Goal: Task Accomplishment & Management: Use online tool/utility

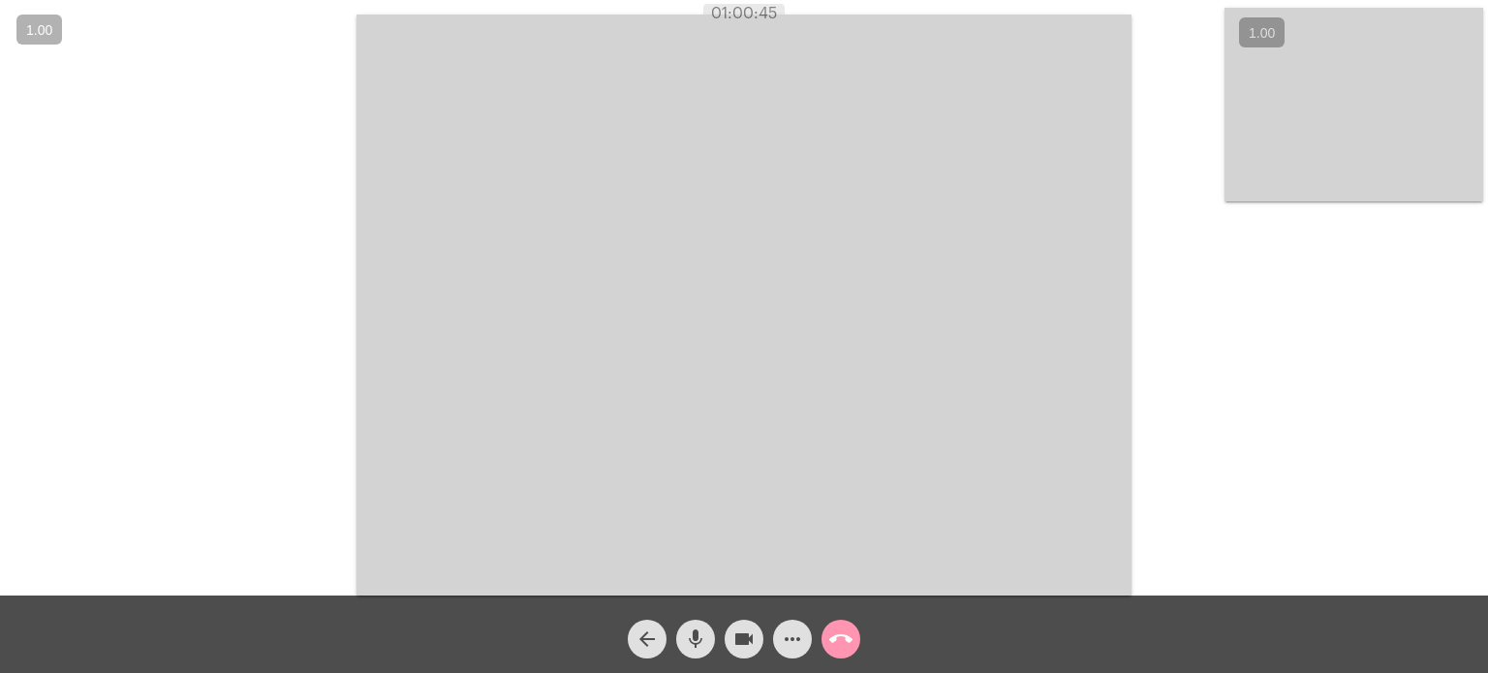
click at [838, 644] on mat-icon "call_end" at bounding box center [840, 639] width 23 height 23
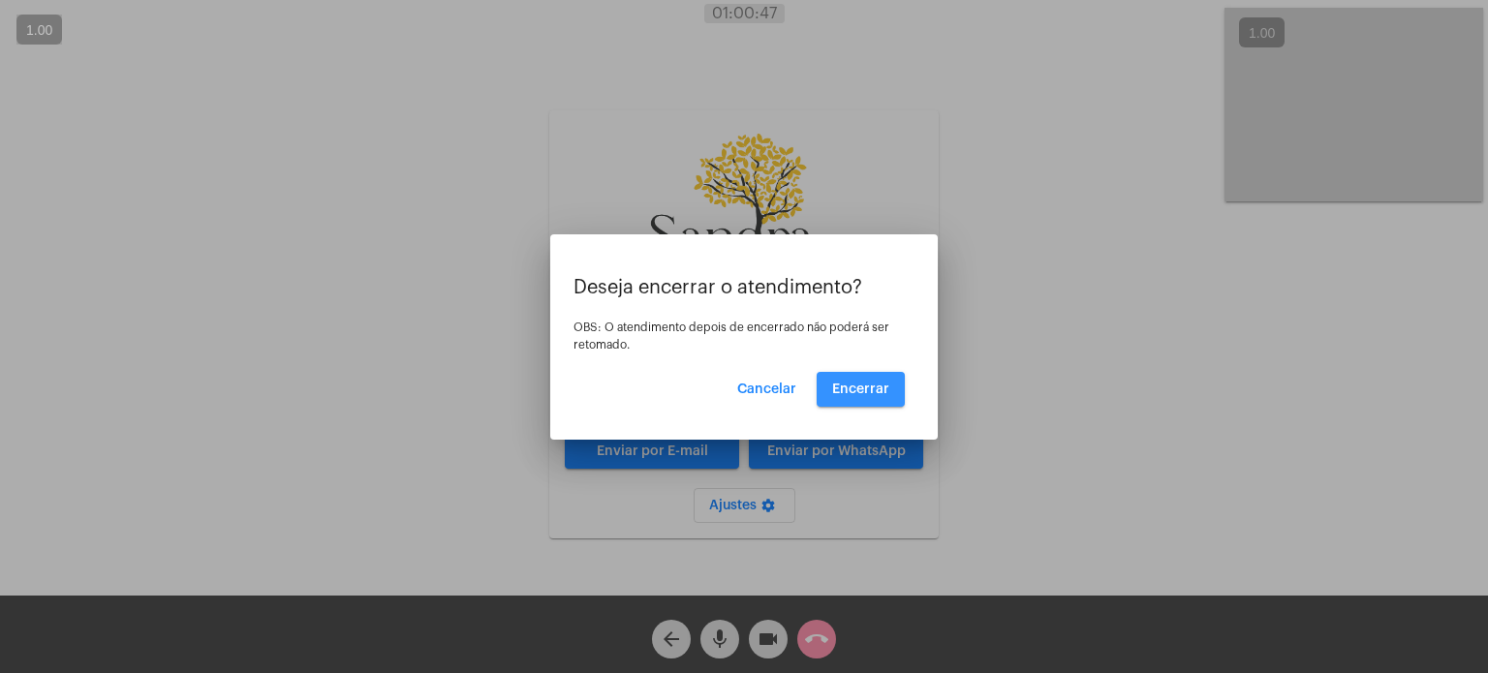
click at [864, 393] on span "Encerrar" at bounding box center [860, 390] width 57 height 14
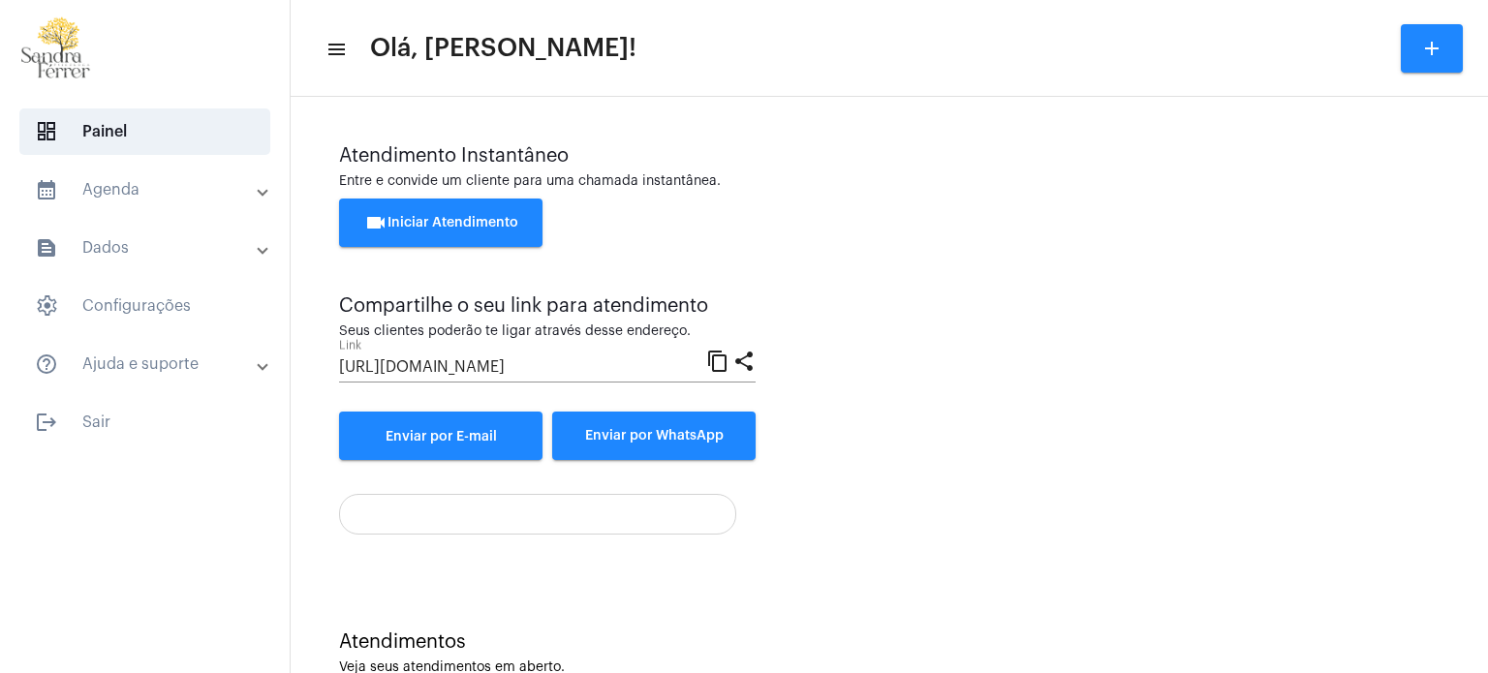
click at [519, 223] on button "videocam Iniciar Atendimento" at bounding box center [440, 223] width 203 height 48
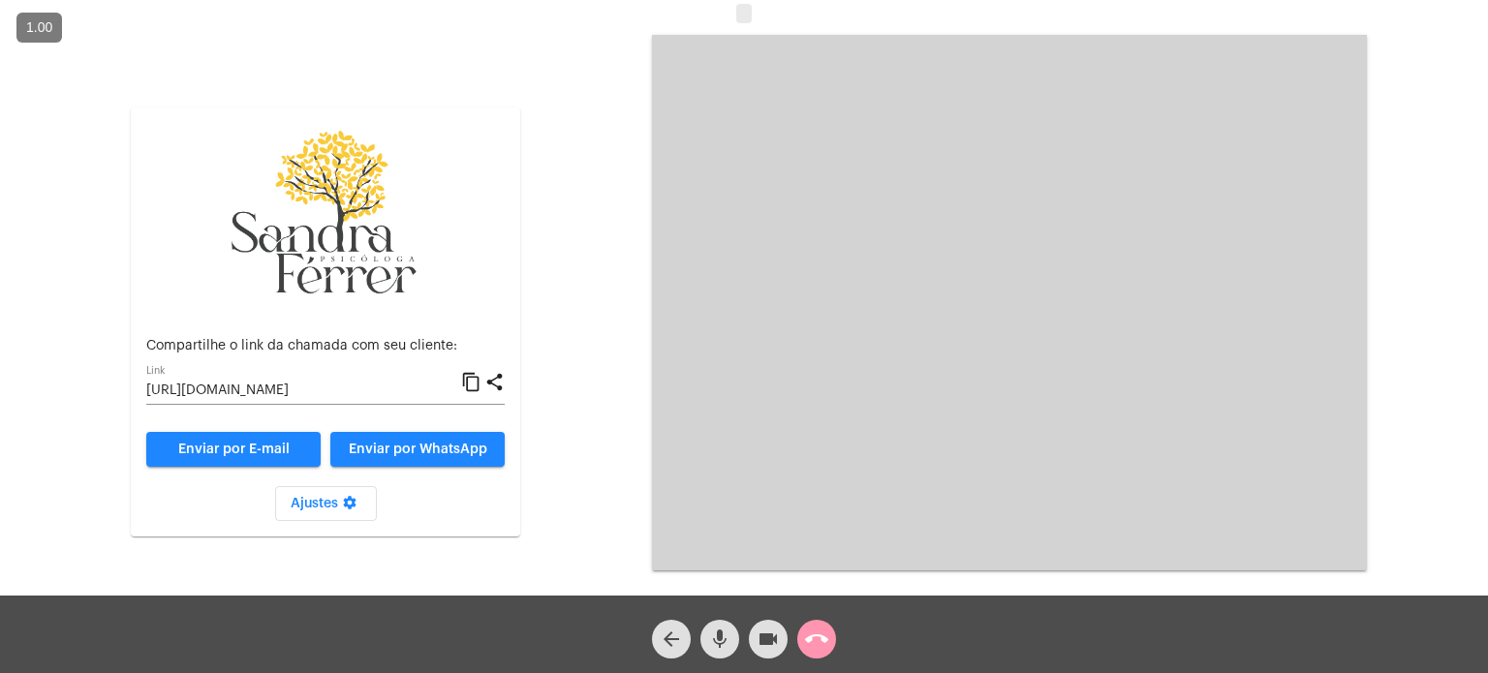
click at [473, 371] on div "[URL][DOMAIN_NAME] Link content_copy share" at bounding box center [325, 386] width 358 height 38
click at [473, 390] on mat-icon "content_copy" at bounding box center [471, 382] width 20 height 23
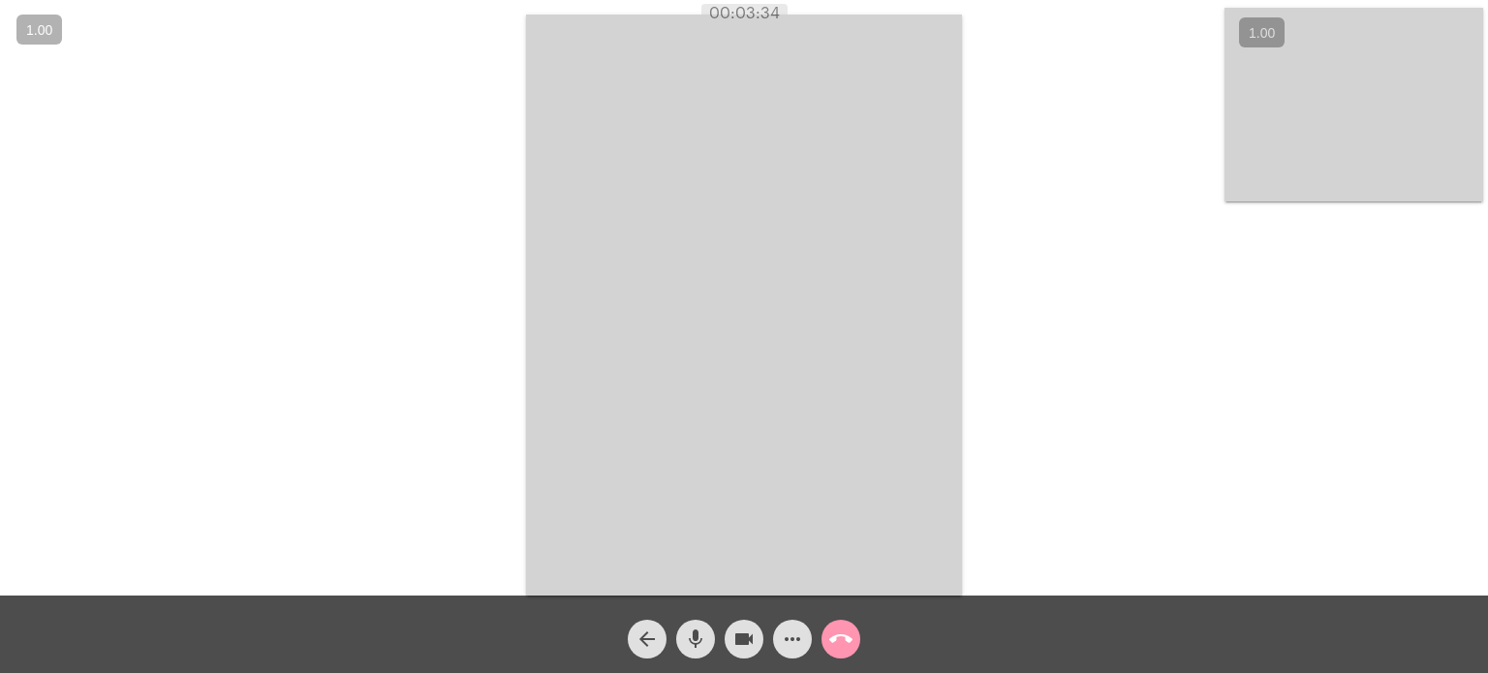
click at [1088, 74] on div "Acessando Câmera e Microfone..." at bounding box center [744, 303] width 1484 height 596
click at [1114, 224] on div "Acessando Câmera e Microfone..." at bounding box center [744, 303] width 1484 height 596
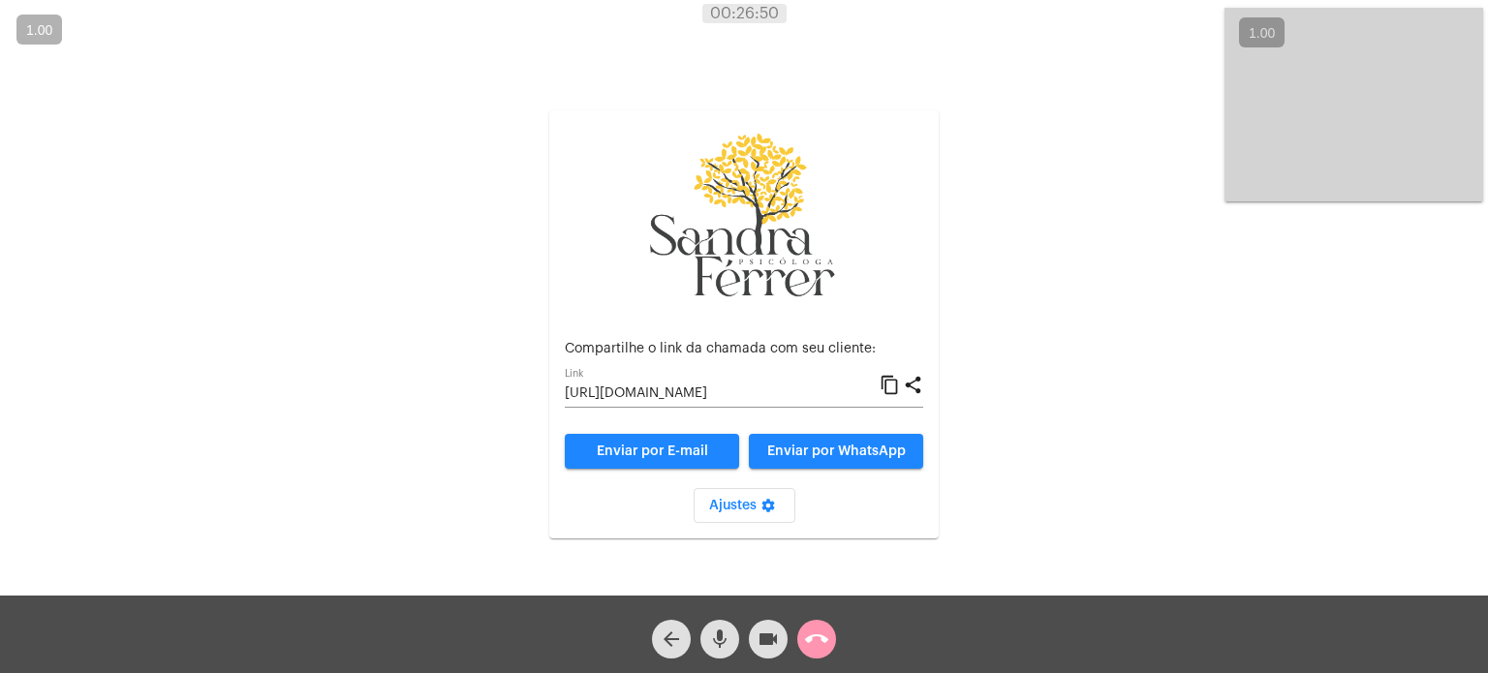
click at [1022, 145] on div "Aguardando cliente acessar a chamada Ajustes settings Compartilhe o link da cha…" at bounding box center [744, 303] width 1484 height 596
drag, startPoint x: 1359, startPoint y: 451, endPoint x: 1347, endPoint y: 404, distance: 48.2
click at [1365, 432] on div "Aguardando cliente acessar a chamada Ajustes settings Compartilhe o link da cha…" at bounding box center [744, 303] width 1484 height 596
click at [825, 638] on mat-icon "call_end" at bounding box center [816, 639] width 23 height 23
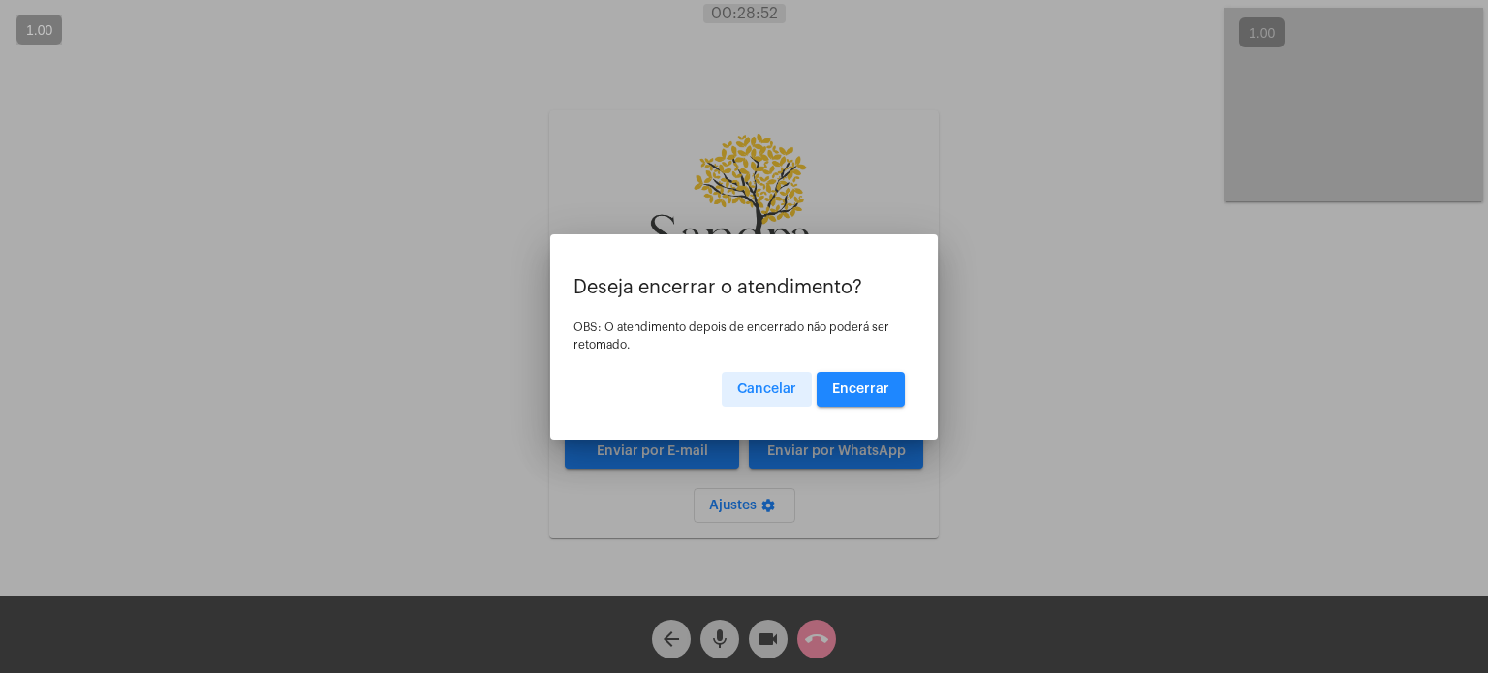
click at [849, 387] on span "Encerrar" at bounding box center [860, 390] width 57 height 14
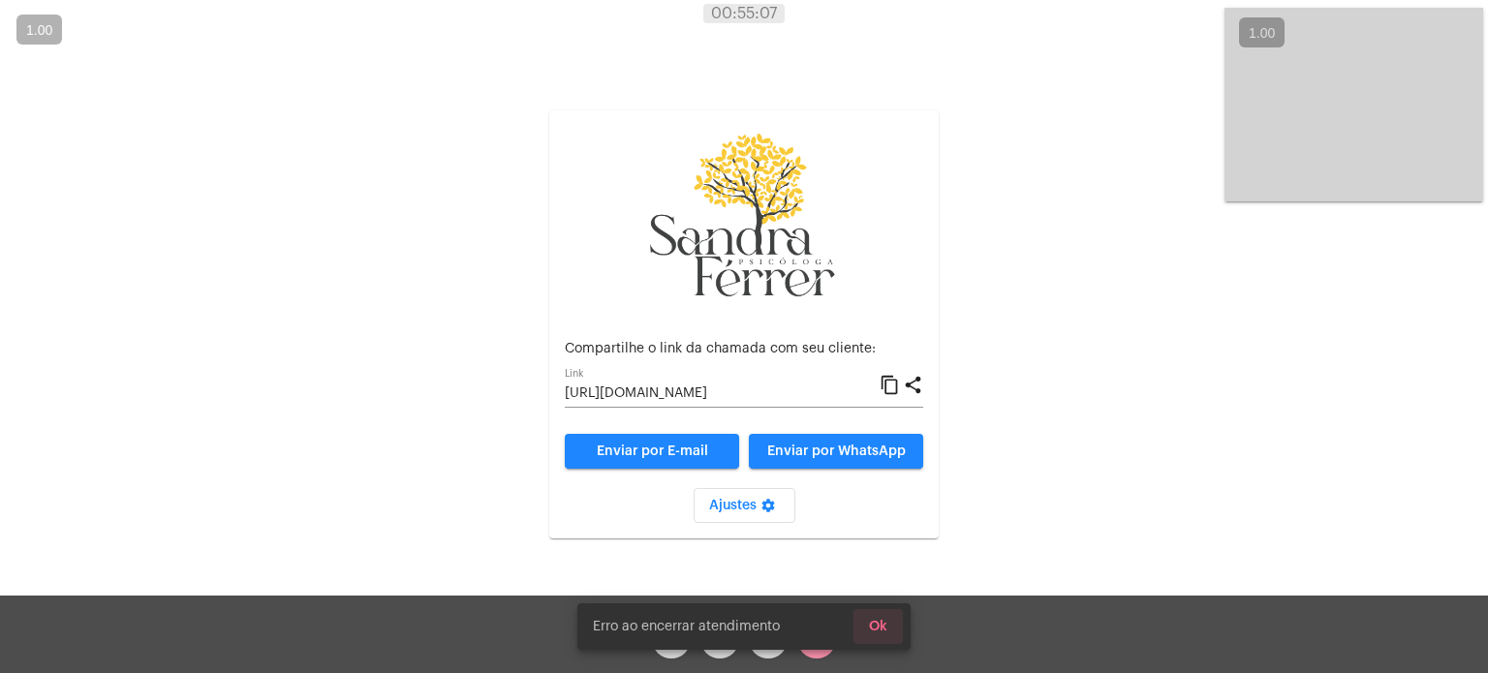
click at [869, 621] on span "Ok" at bounding box center [878, 627] width 18 height 14
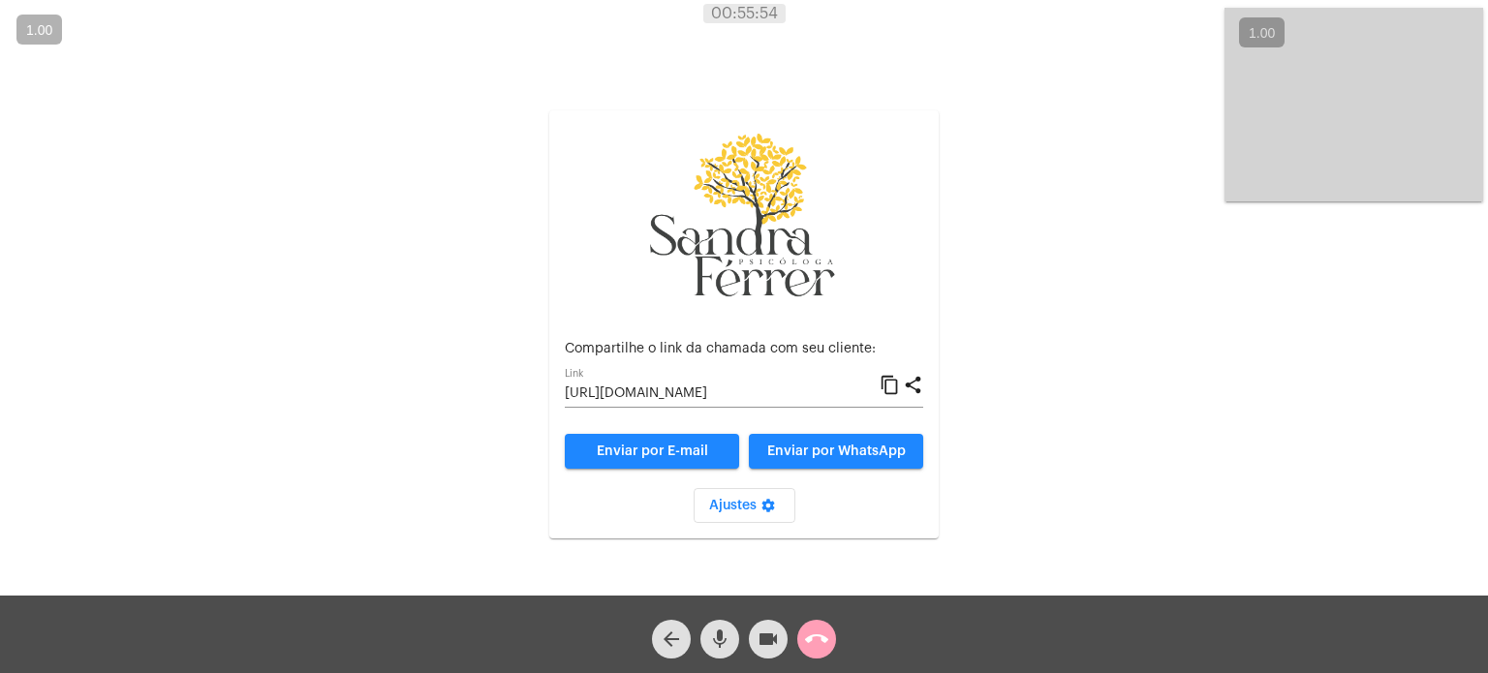
click at [820, 633] on mat-icon "call_end" at bounding box center [816, 639] width 23 height 23
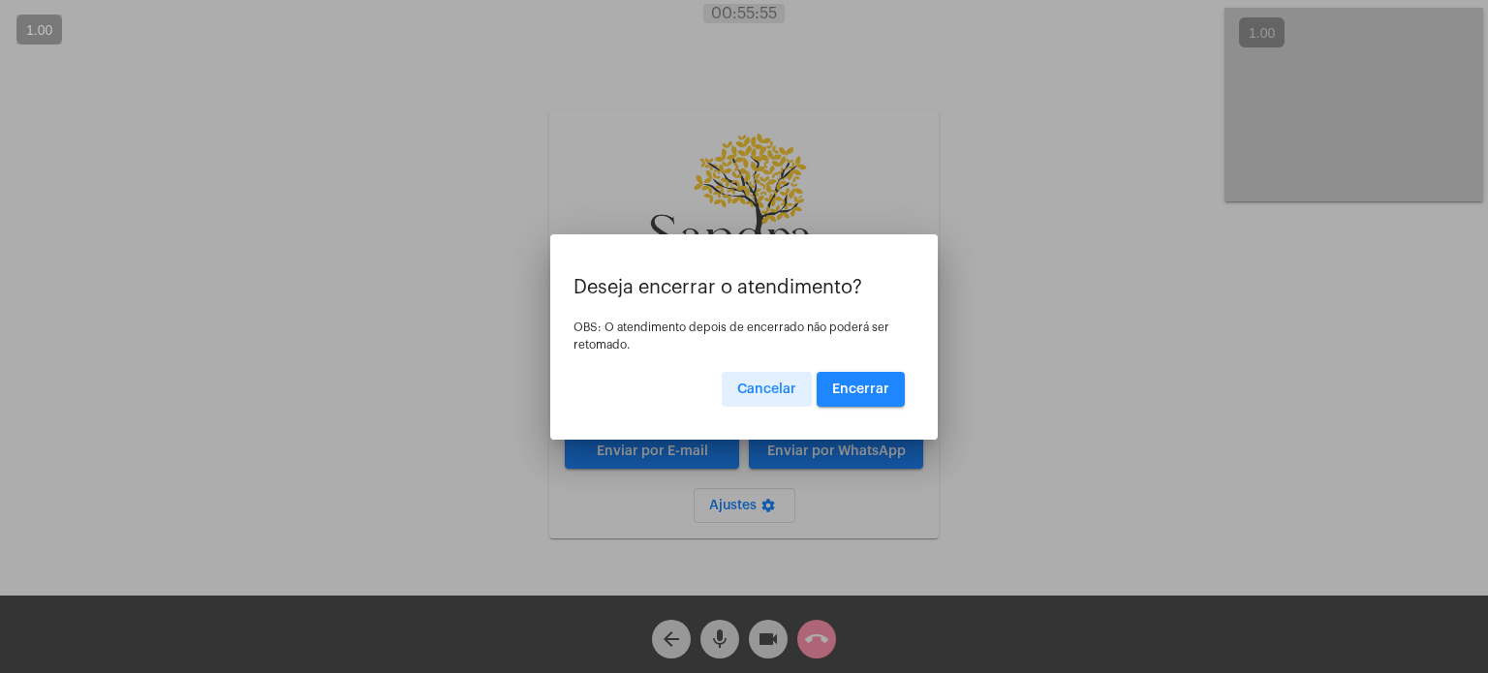
click at [876, 392] on span "Encerrar" at bounding box center [860, 390] width 57 height 14
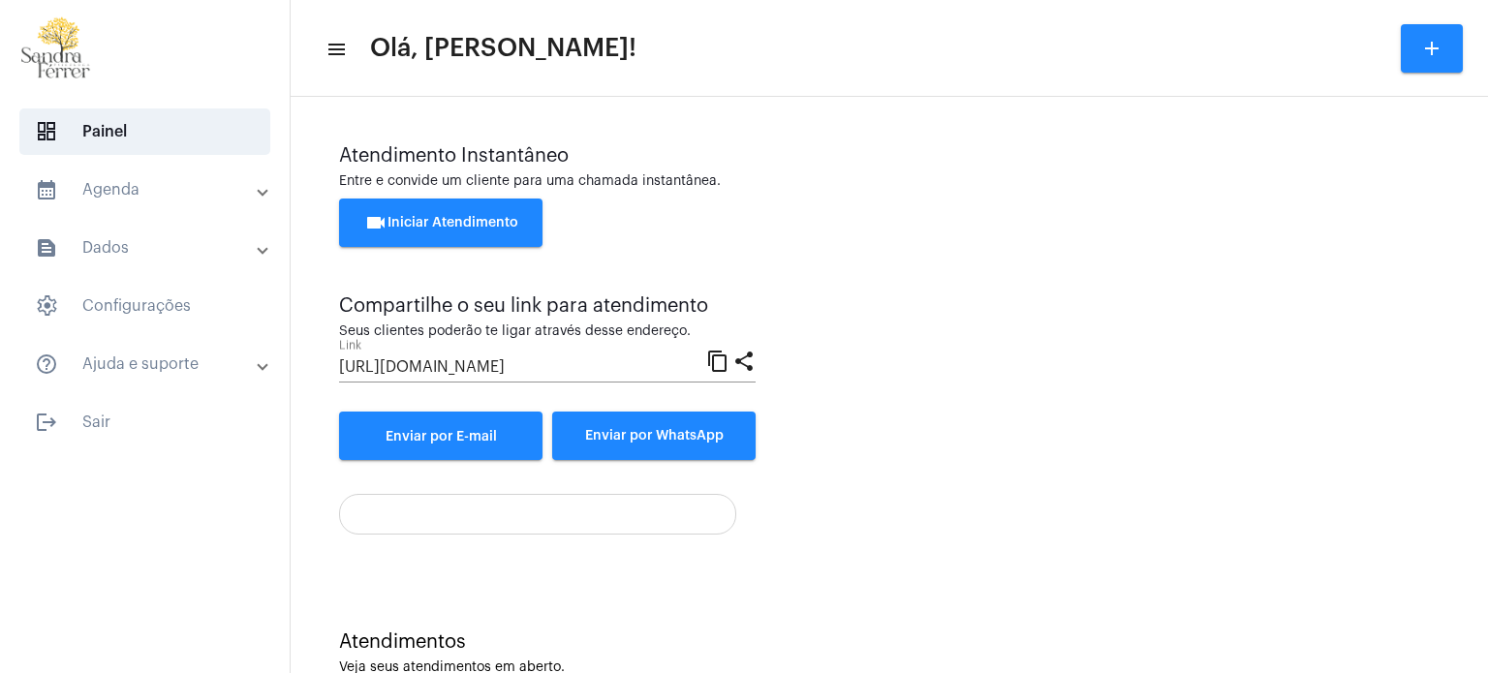
click at [465, 218] on span "videocam Iniciar Atendimento" at bounding box center [441, 223] width 154 height 14
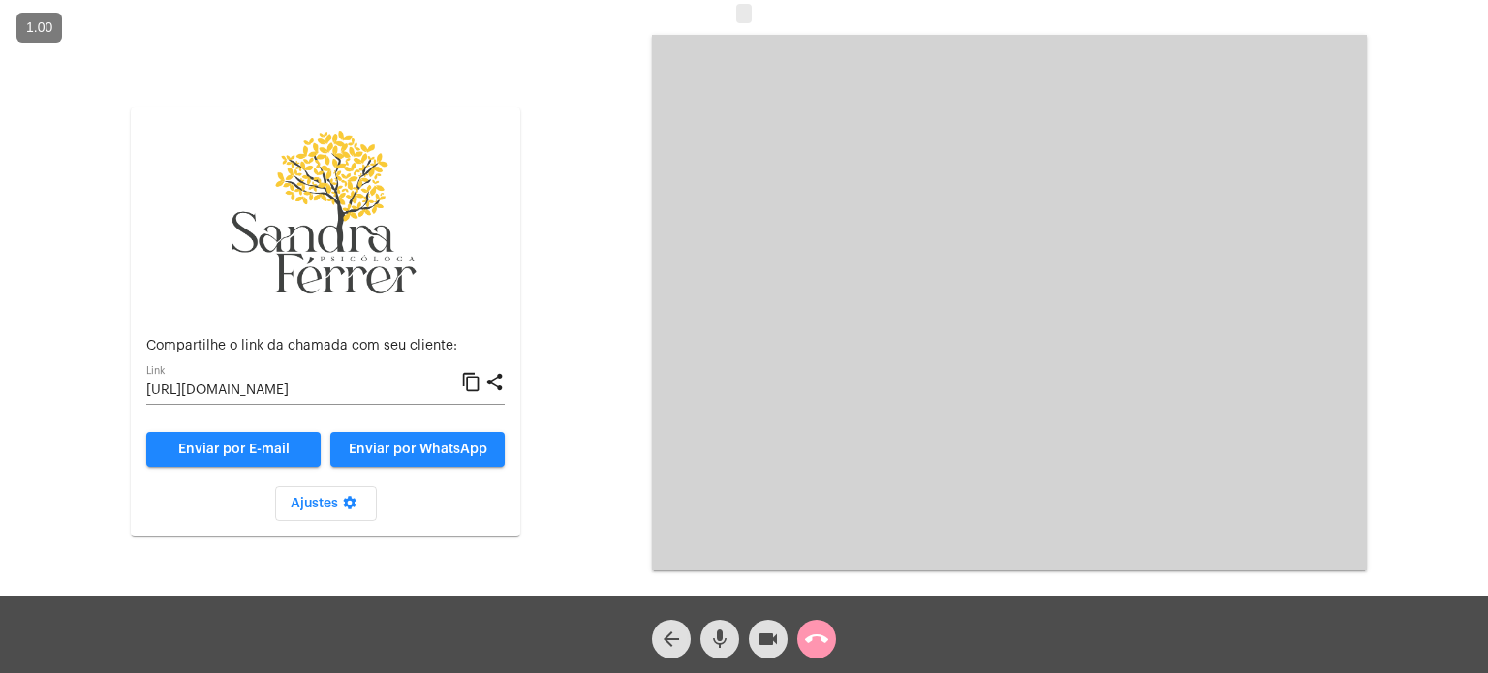
click at [822, 639] on mat-icon "call_end" at bounding box center [816, 639] width 23 height 23
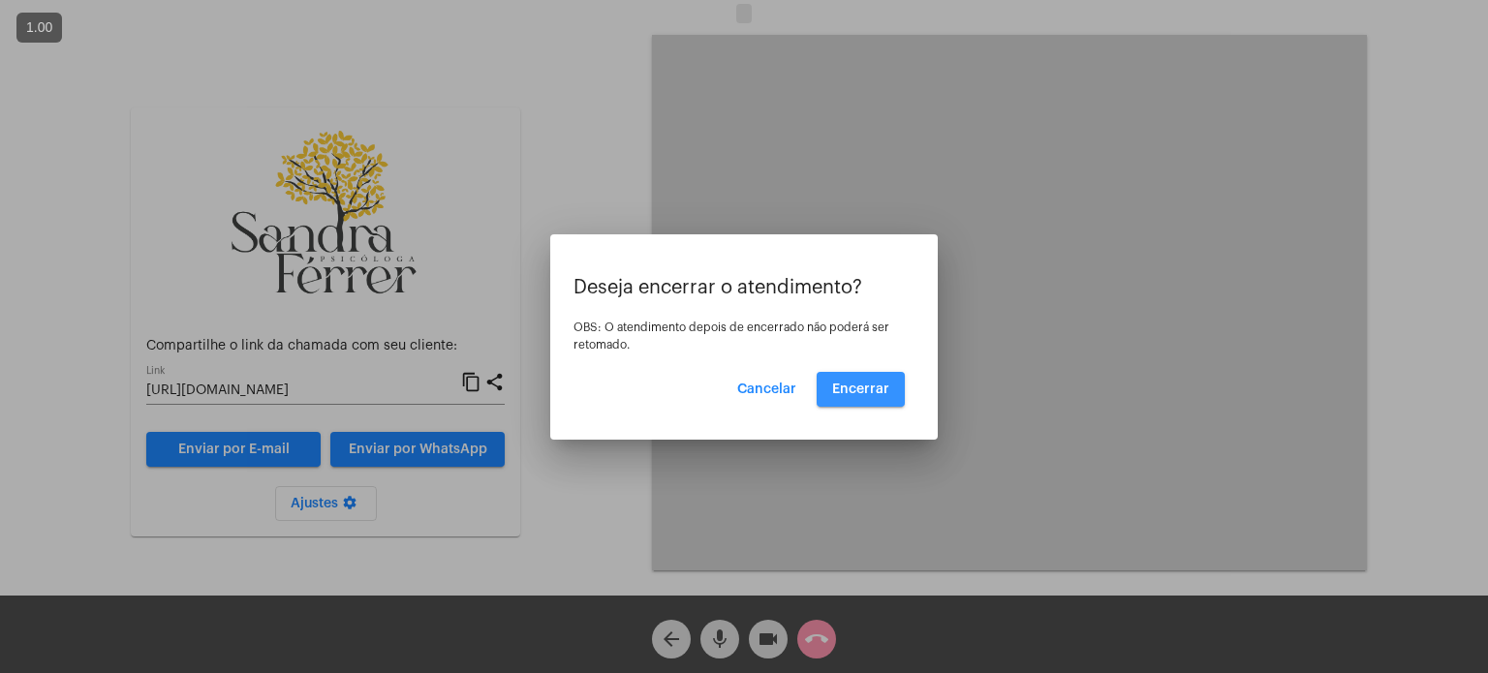
click at [875, 388] on span "Encerrar" at bounding box center [860, 390] width 57 height 14
